Goal: Find specific page/section: Find specific page/section

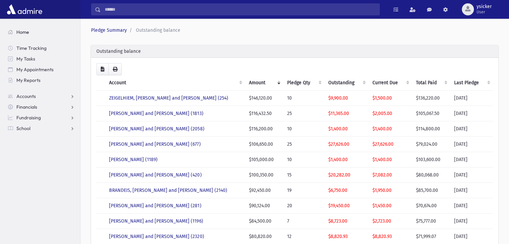
click at [25, 30] on span "Home" at bounding box center [22, 32] width 13 height 6
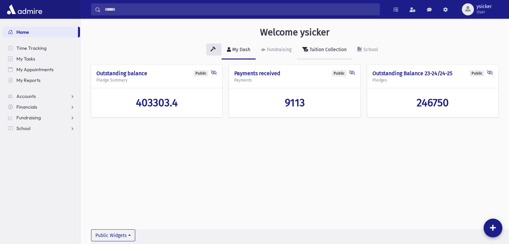
click at [333, 47] on div "Tuition Collection" at bounding box center [327, 50] width 39 height 6
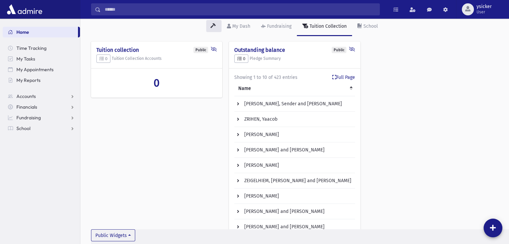
scroll to position [67, 0]
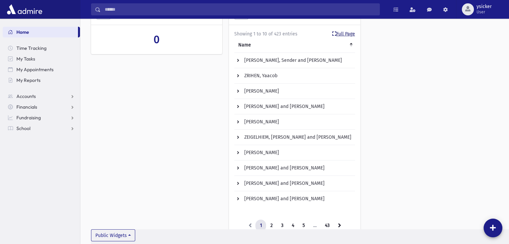
click at [343, 34] on link "Full Page" at bounding box center [344, 33] width 23 height 7
